Goal: Information Seeking & Learning: Learn about a topic

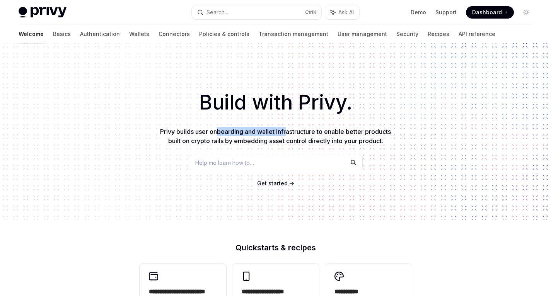
click at [287, 132] on span "Privy builds user onboarding and wallet infrastructure to enable better product…" at bounding box center [275, 136] width 231 height 17
drag, startPoint x: 300, startPoint y: 141, endPoint x: 319, endPoint y: 143, distance: 18.8
click at [319, 143] on span "Privy builds user onboarding and wallet infrastructure to enable better product…" at bounding box center [275, 136] width 231 height 17
click at [318, 143] on span "Privy builds user onboarding and wallet infrastructure to enable better product…" at bounding box center [275, 136] width 231 height 17
click at [80, 35] on link "Authentication" at bounding box center [100, 34] width 40 height 19
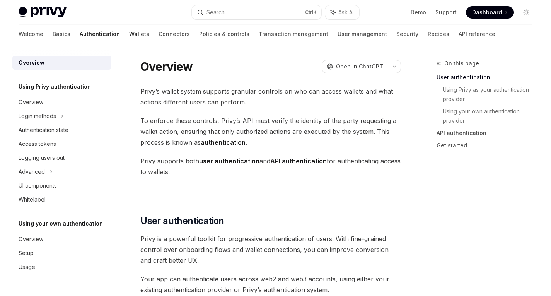
click at [129, 33] on link "Wallets" at bounding box center [139, 34] width 20 height 19
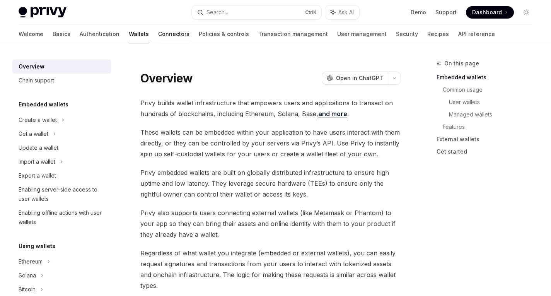
click at [158, 32] on link "Connectors" at bounding box center [173, 34] width 31 height 19
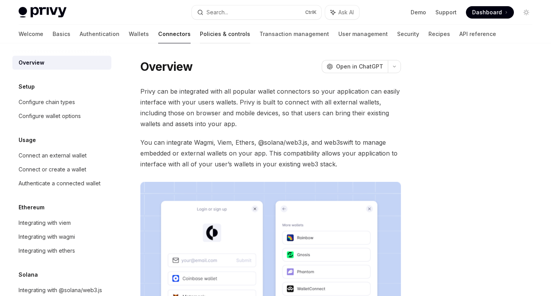
click at [200, 35] on link "Policies & controls" at bounding box center [225, 34] width 50 height 19
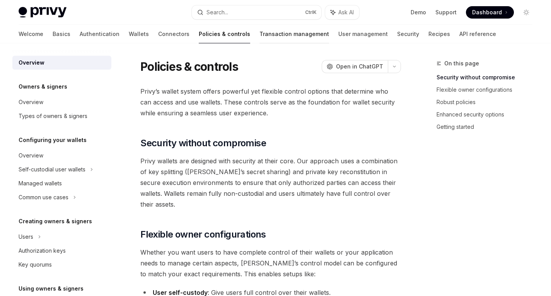
click at [259, 31] on link "Transaction management" at bounding box center [294, 34] width 70 height 19
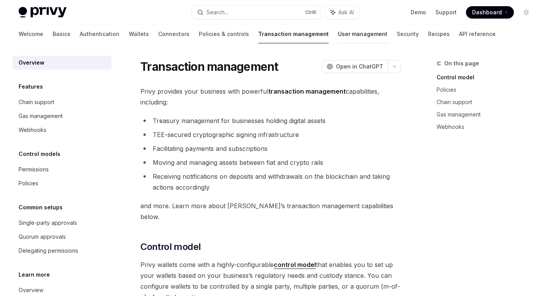
click at [338, 31] on link "User management" at bounding box center [362, 34] width 49 height 19
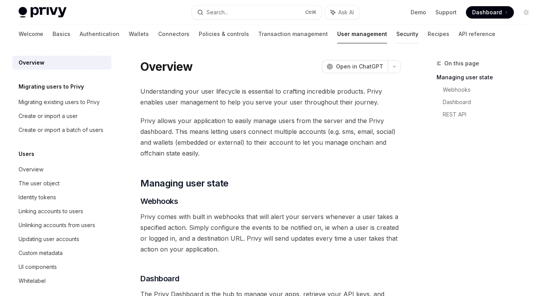
click at [396, 31] on link "Security" at bounding box center [407, 34] width 22 height 19
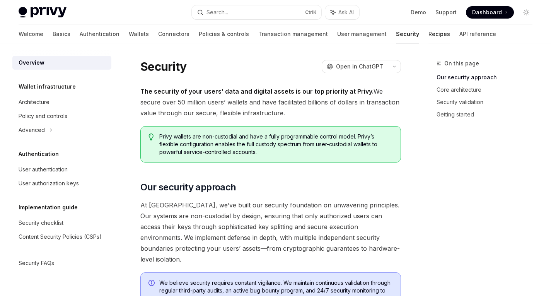
click at [428, 31] on link "Recipes" at bounding box center [439, 34] width 22 height 19
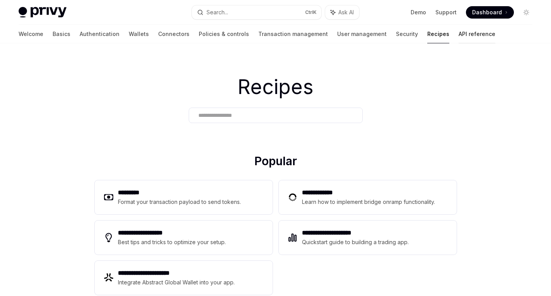
click at [459, 31] on link "API reference" at bounding box center [477, 34] width 37 height 19
type textarea "*"
